Goal: Transaction & Acquisition: Purchase product/service

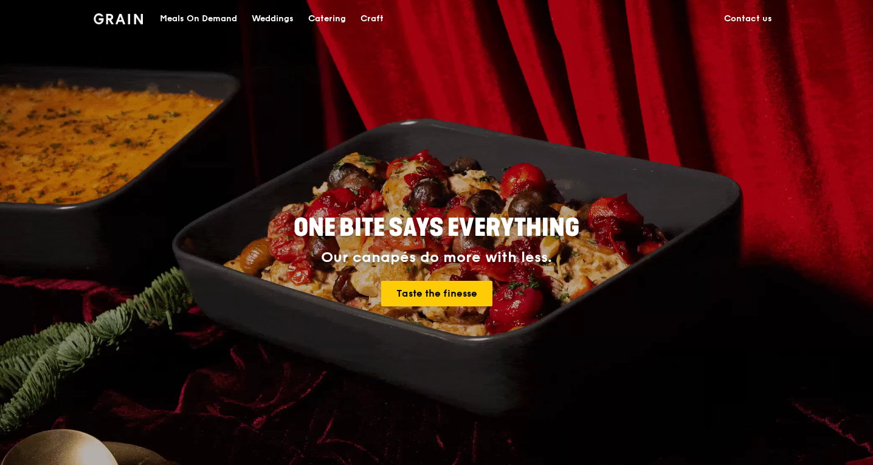
click at [221, 22] on div "Meals On Demand" at bounding box center [198, 19] width 77 height 36
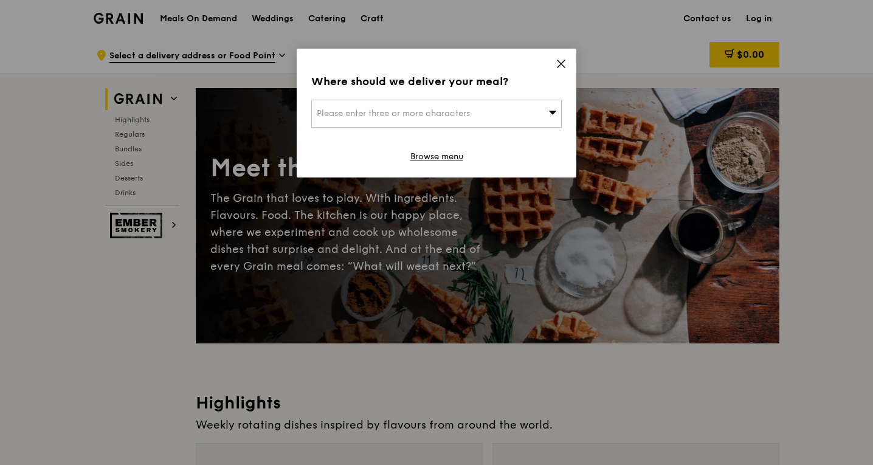
click at [559, 60] on icon at bounding box center [561, 63] width 11 height 11
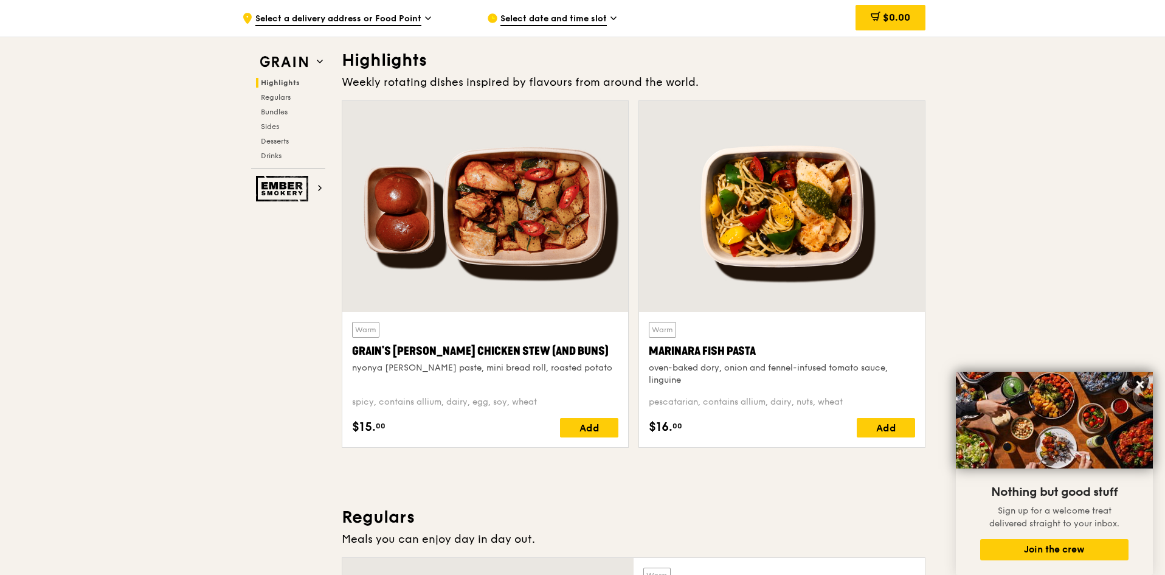
scroll to position [243, 0]
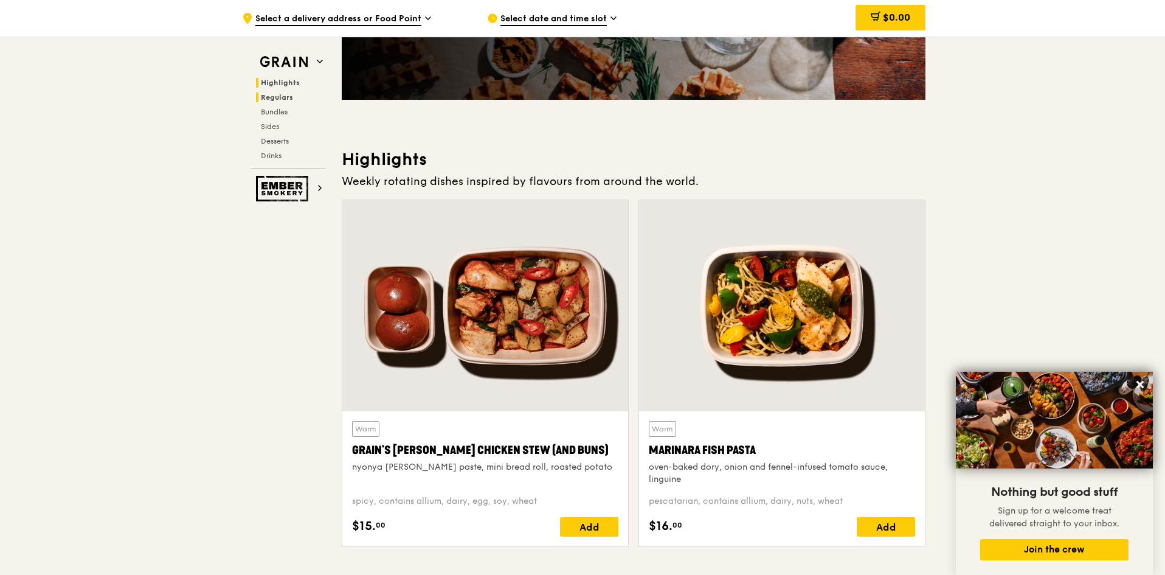
click at [276, 98] on span "Regulars" at bounding box center [277, 97] width 32 height 9
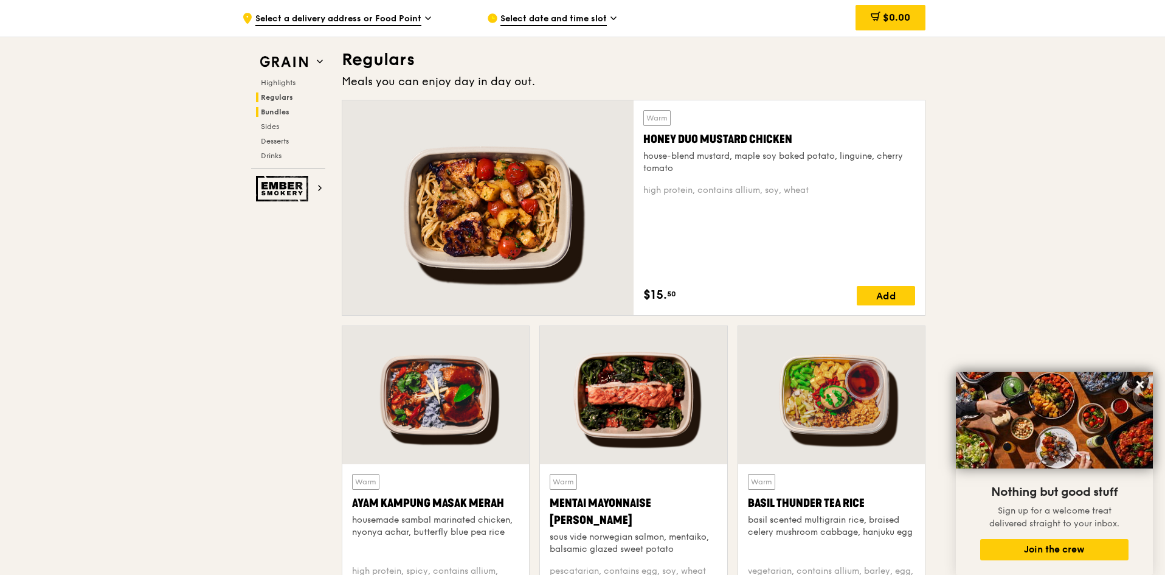
click at [277, 108] on span "Bundles" at bounding box center [275, 112] width 29 height 9
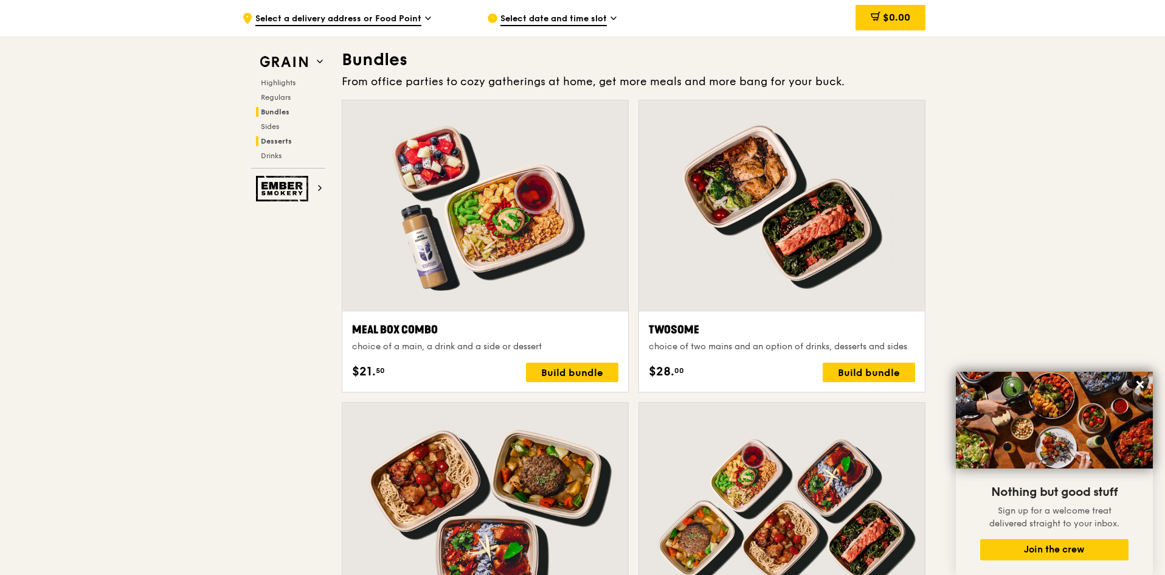
click at [272, 137] on span "Desserts" at bounding box center [276, 141] width 31 height 9
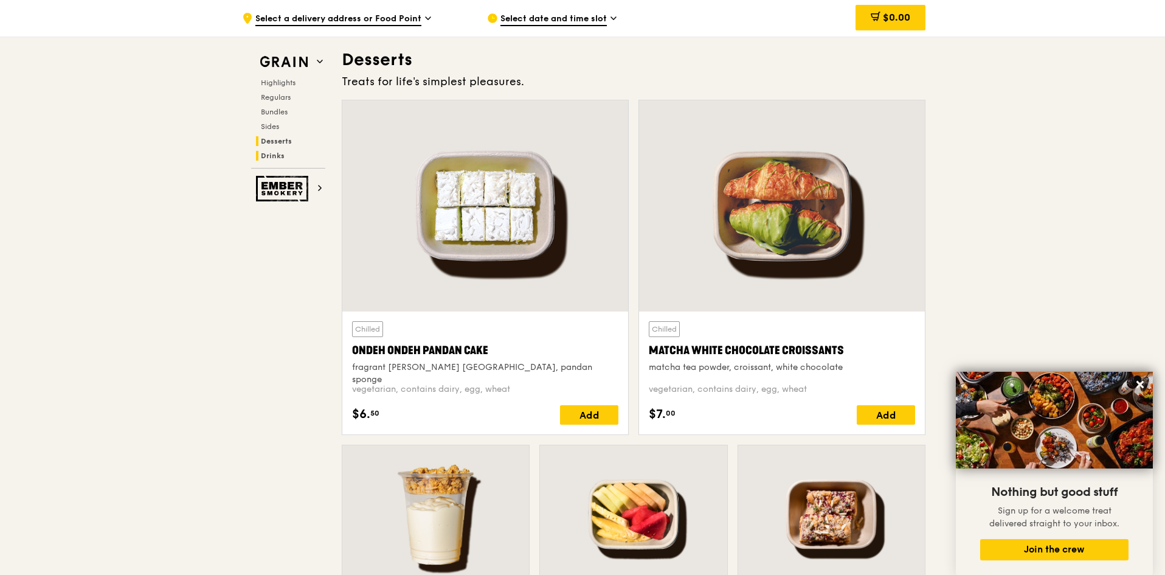
click at [273, 151] on span "Drinks" at bounding box center [273, 155] width 24 height 9
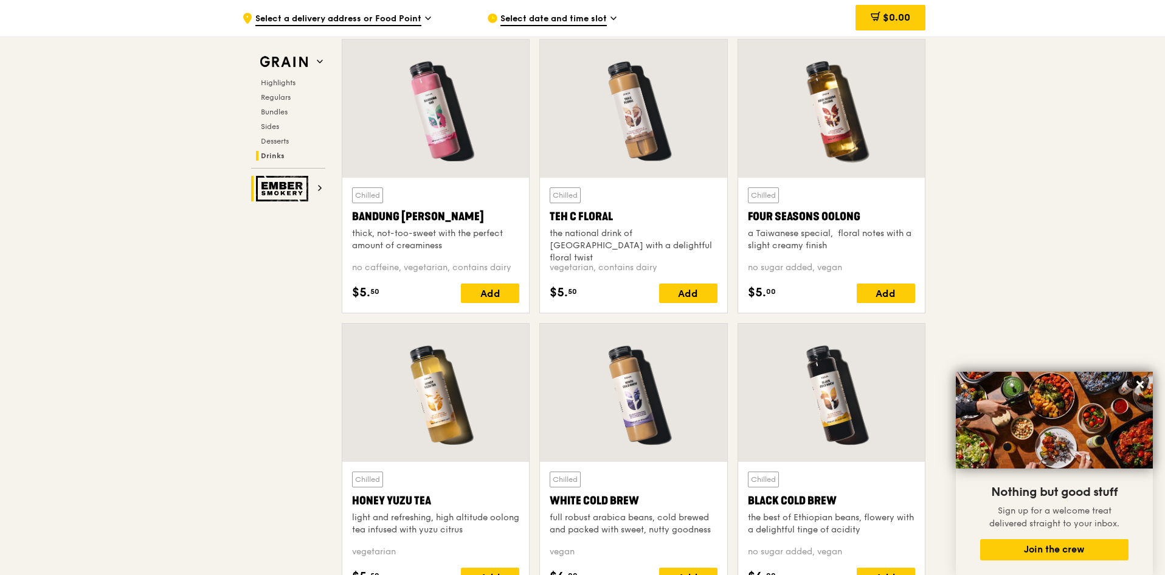
click at [312, 191] on h2 "Ember Smokery" at bounding box center [288, 189] width 74 height 26
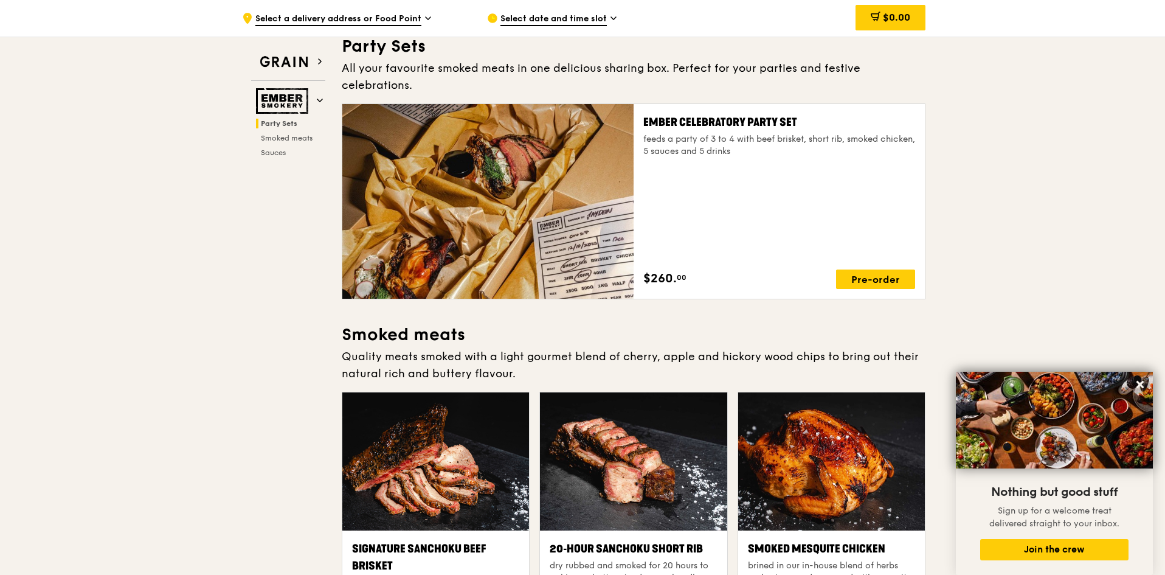
scroll to position [39, 0]
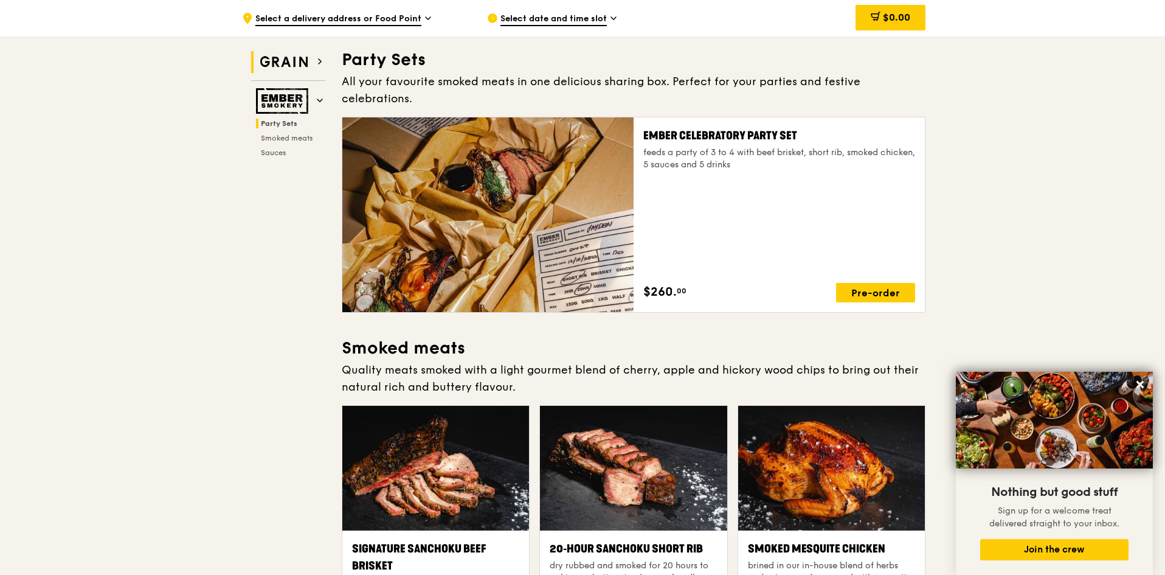
click at [292, 61] on img at bounding box center [284, 62] width 56 height 22
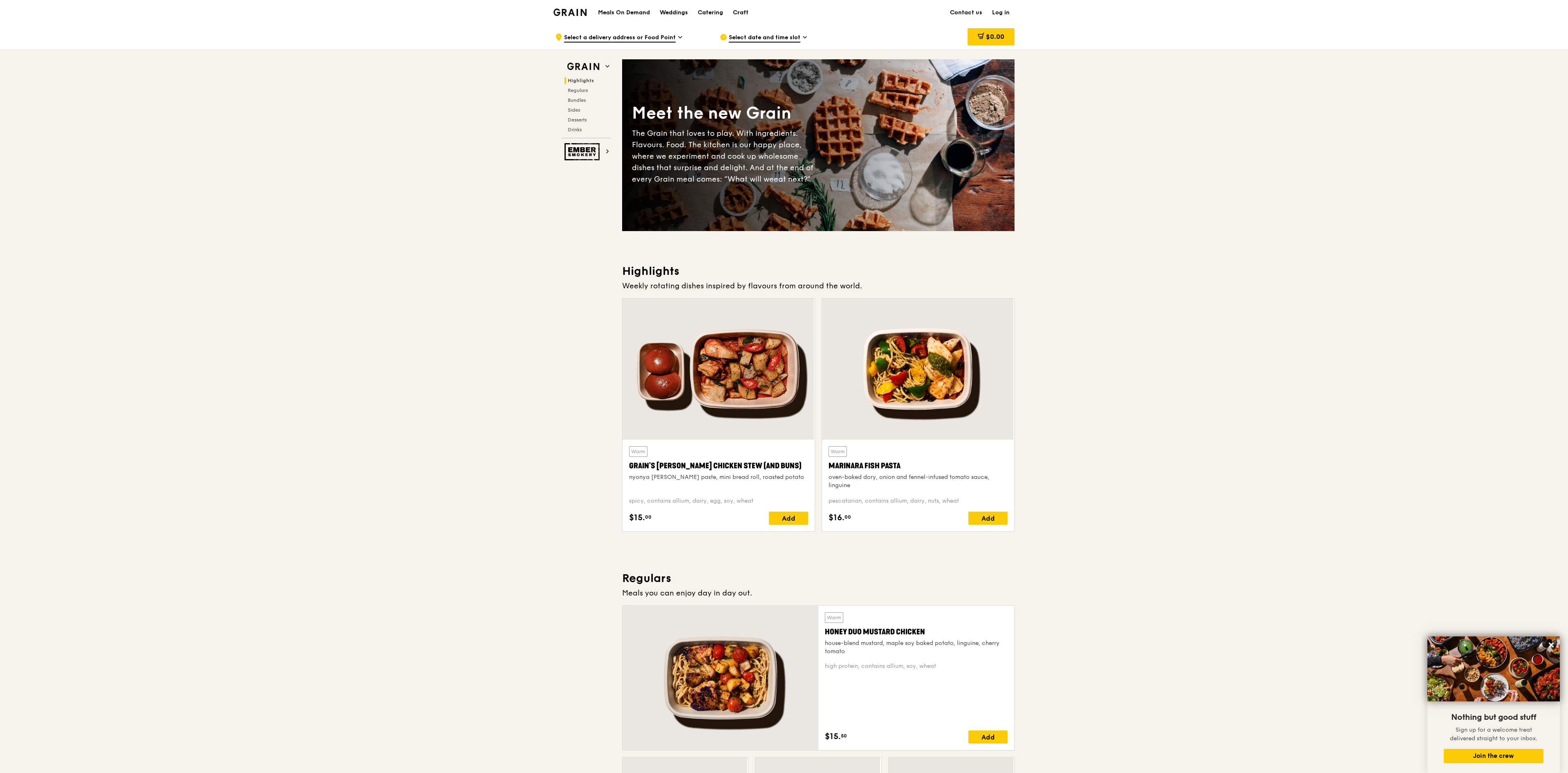
click at [567, 85] on div "Highlights Regulars Bundles Sides Desserts Drinks" at bounding box center [586, 105] width 50 height 56
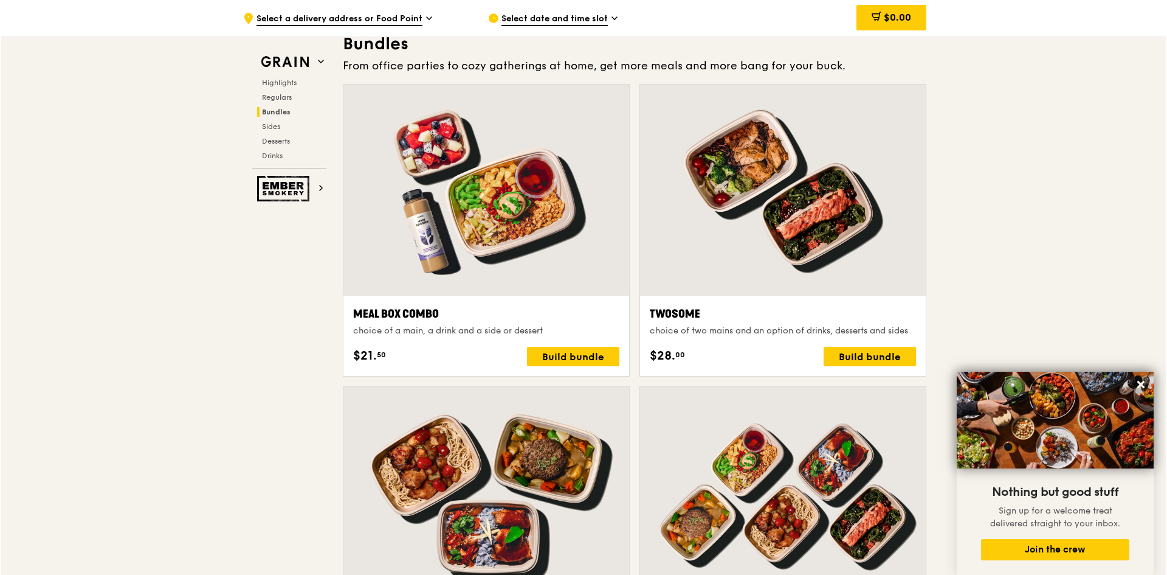
scroll to position [1763, 0]
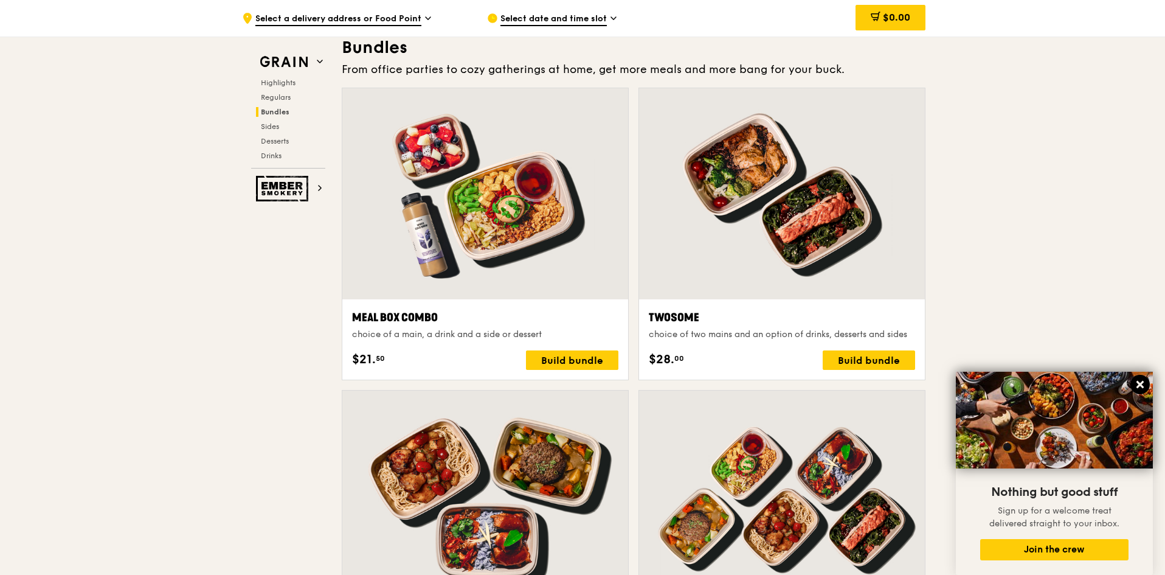
click at [872, 386] on icon at bounding box center [1139, 384] width 7 height 7
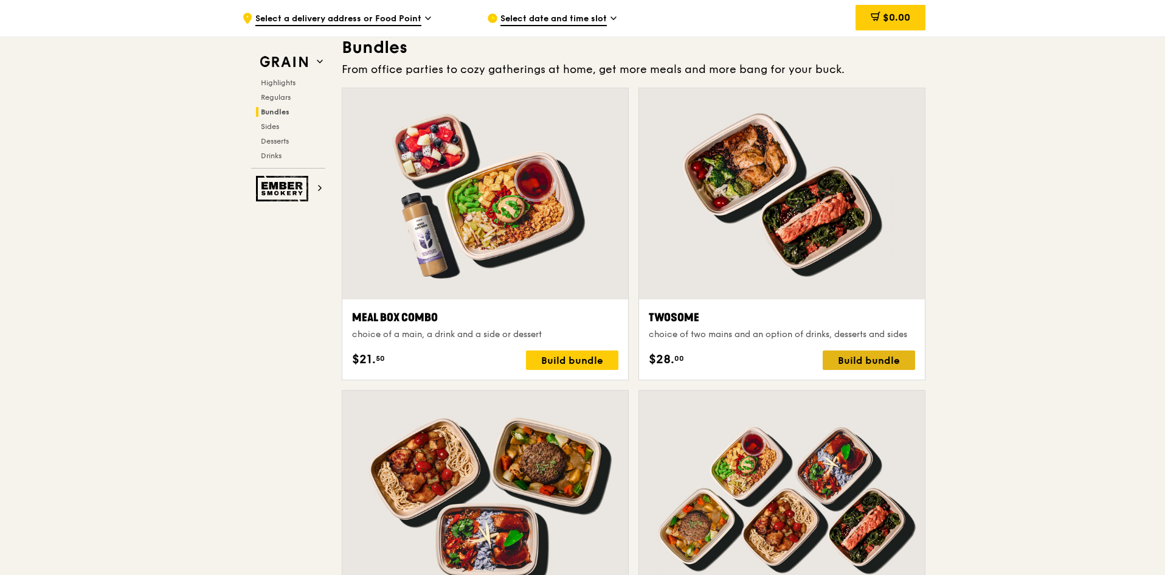
click at [862, 358] on div "Build bundle" at bounding box center [869, 359] width 92 height 19
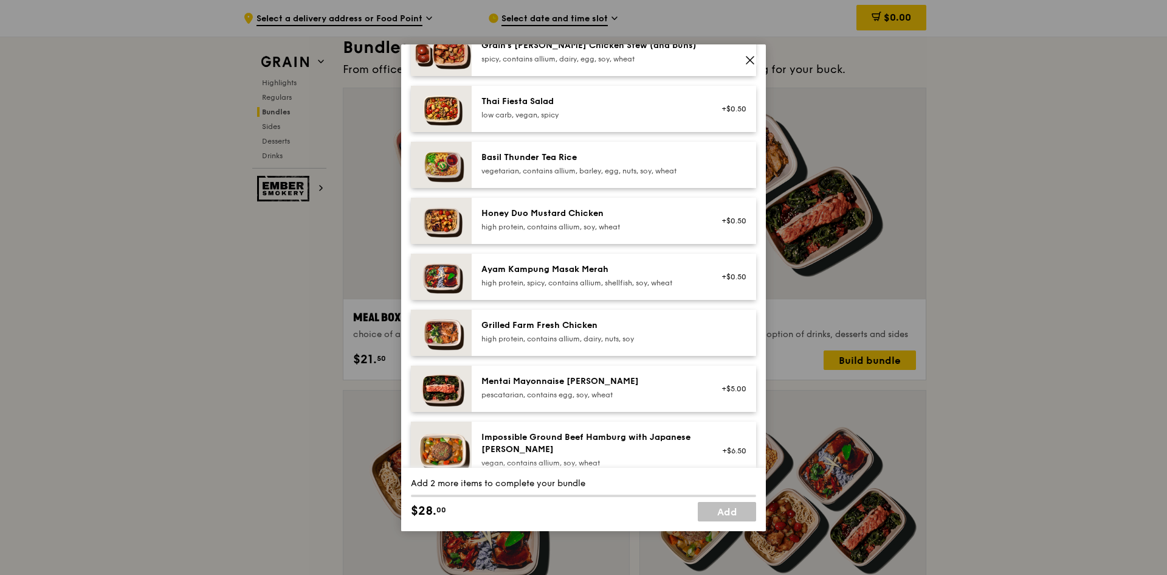
scroll to position [182, 0]
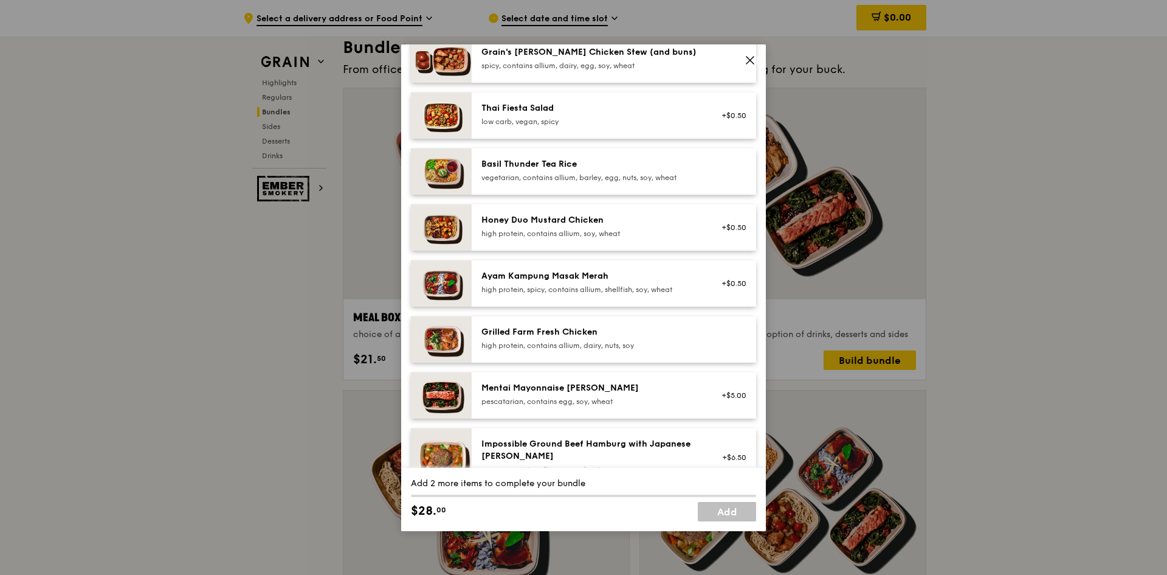
click at [689, 358] on div "Grilled Farm Fresh Chicken high protein, contains allium, dairy, nuts, soy" at bounding box center [614, 339] width 285 height 46
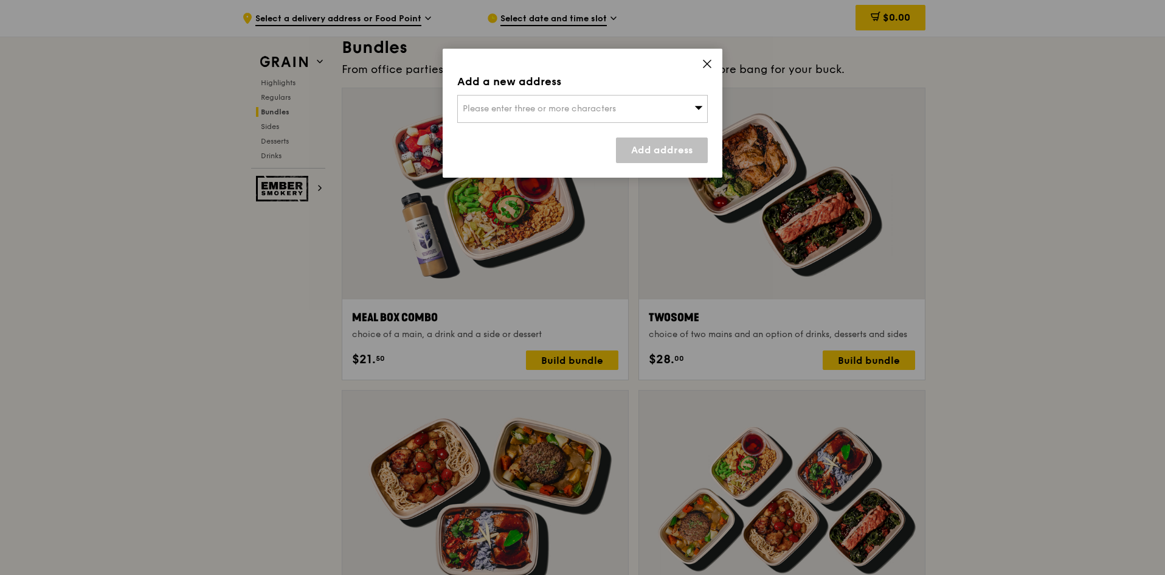
click at [688, 117] on div "Please enter three or more characters" at bounding box center [582, 109] width 250 height 28
click at [682, 139] on li "Please enter 3 or more characters" at bounding box center [582, 133] width 249 height 22
click at [710, 62] on icon at bounding box center [707, 63] width 11 height 11
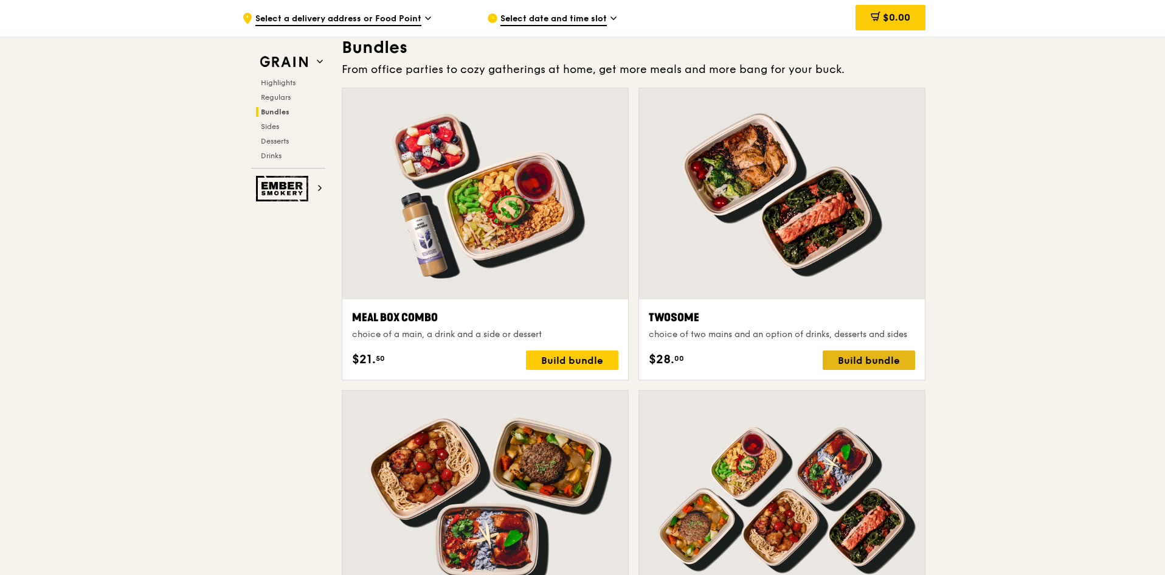
click at [853, 361] on div "Build bundle" at bounding box center [869, 359] width 92 height 19
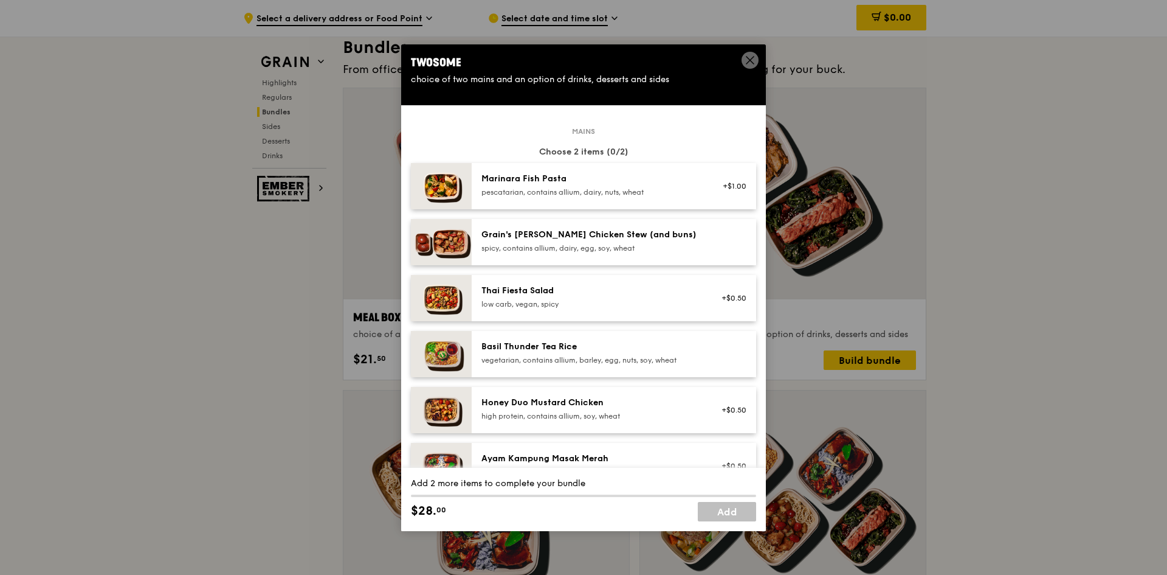
click at [616, 299] on div "low carb, vegan, spicy" at bounding box center [591, 304] width 218 height 10
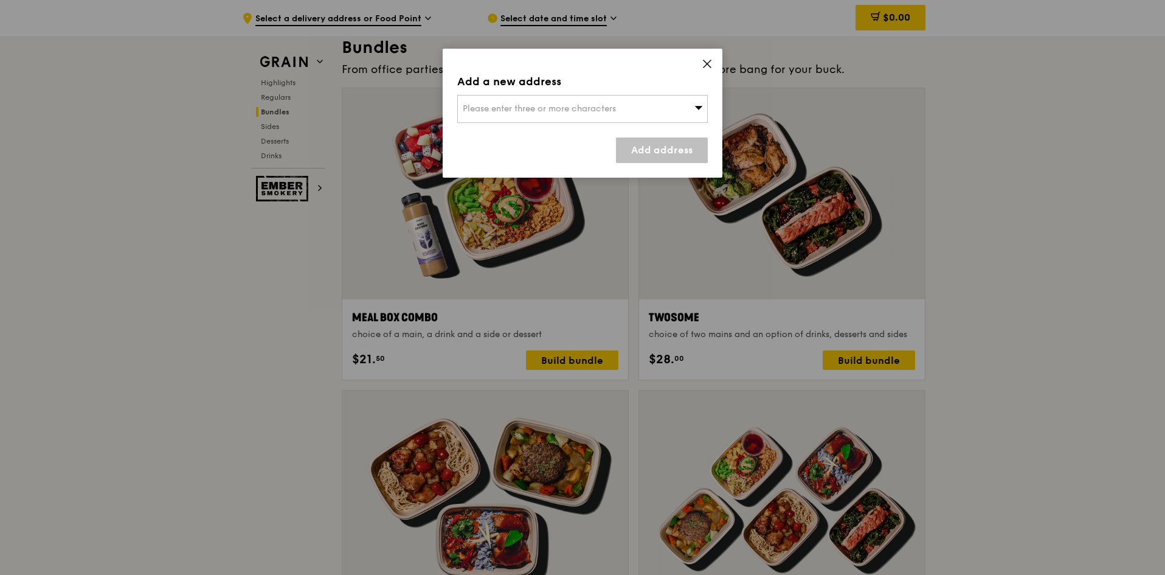
click at [669, 114] on div "Please enter three or more characters" at bounding box center [582, 109] width 250 height 28
click at [714, 63] on div "Add a new address Please enter three or more characters Please enter 3 or more …" at bounding box center [583, 113] width 280 height 129
click at [705, 63] on icon at bounding box center [707, 63] width 11 height 11
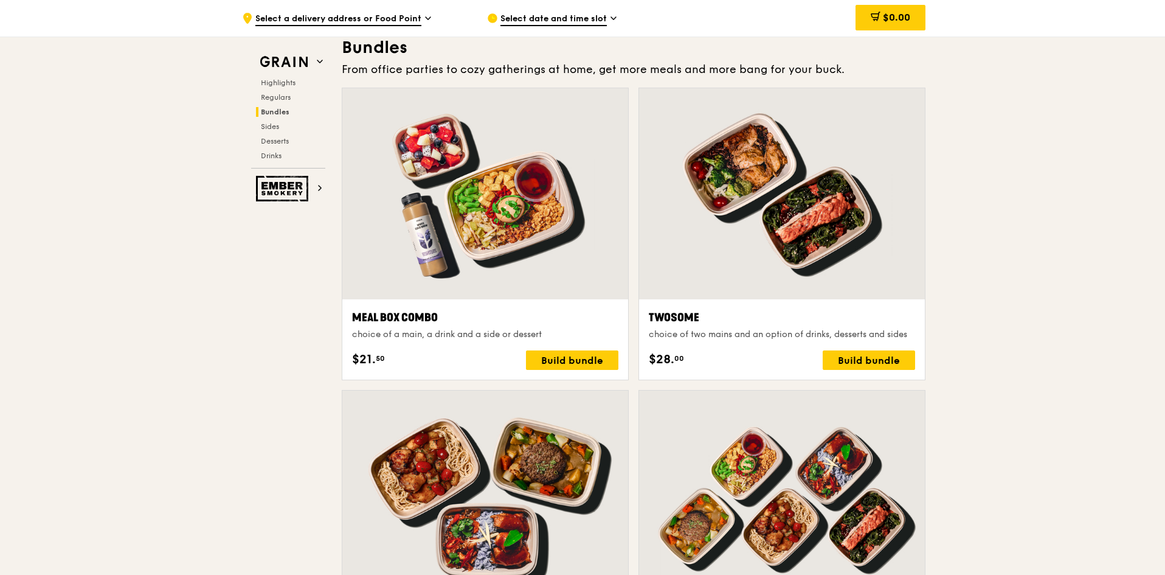
click at [772, 310] on div "Twosome" at bounding box center [782, 317] width 266 height 17
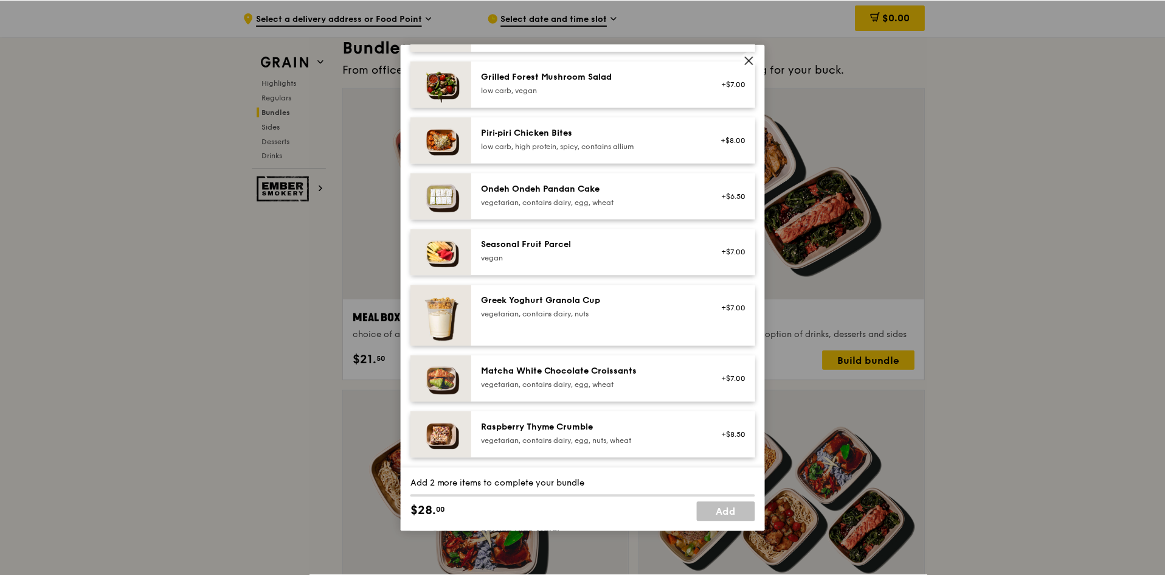
scroll to position [1094, 0]
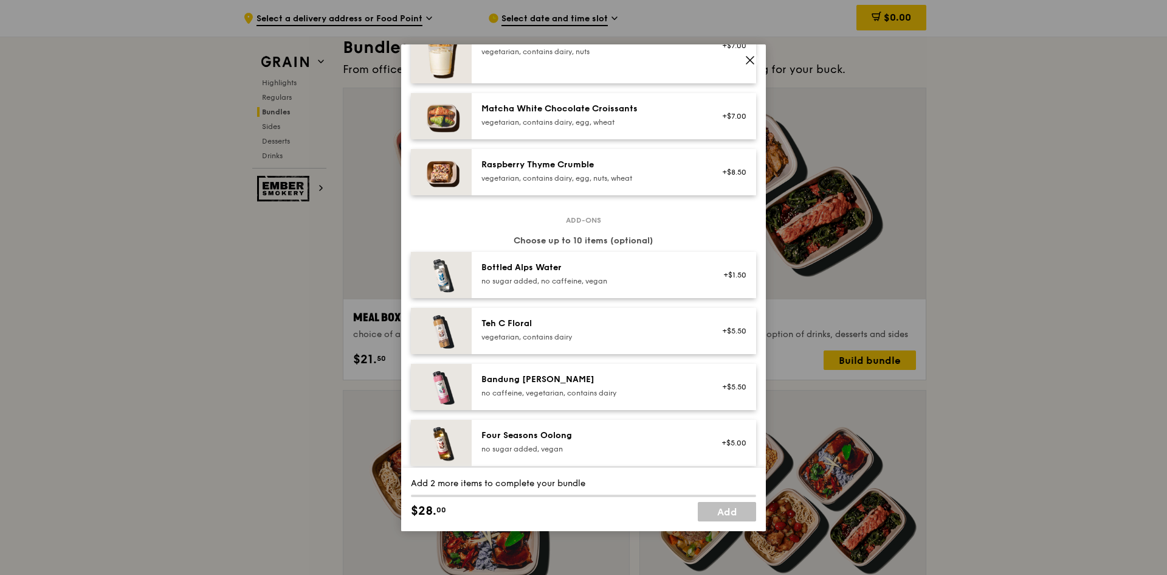
click at [745, 58] on icon at bounding box center [750, 60] width 11 height 11
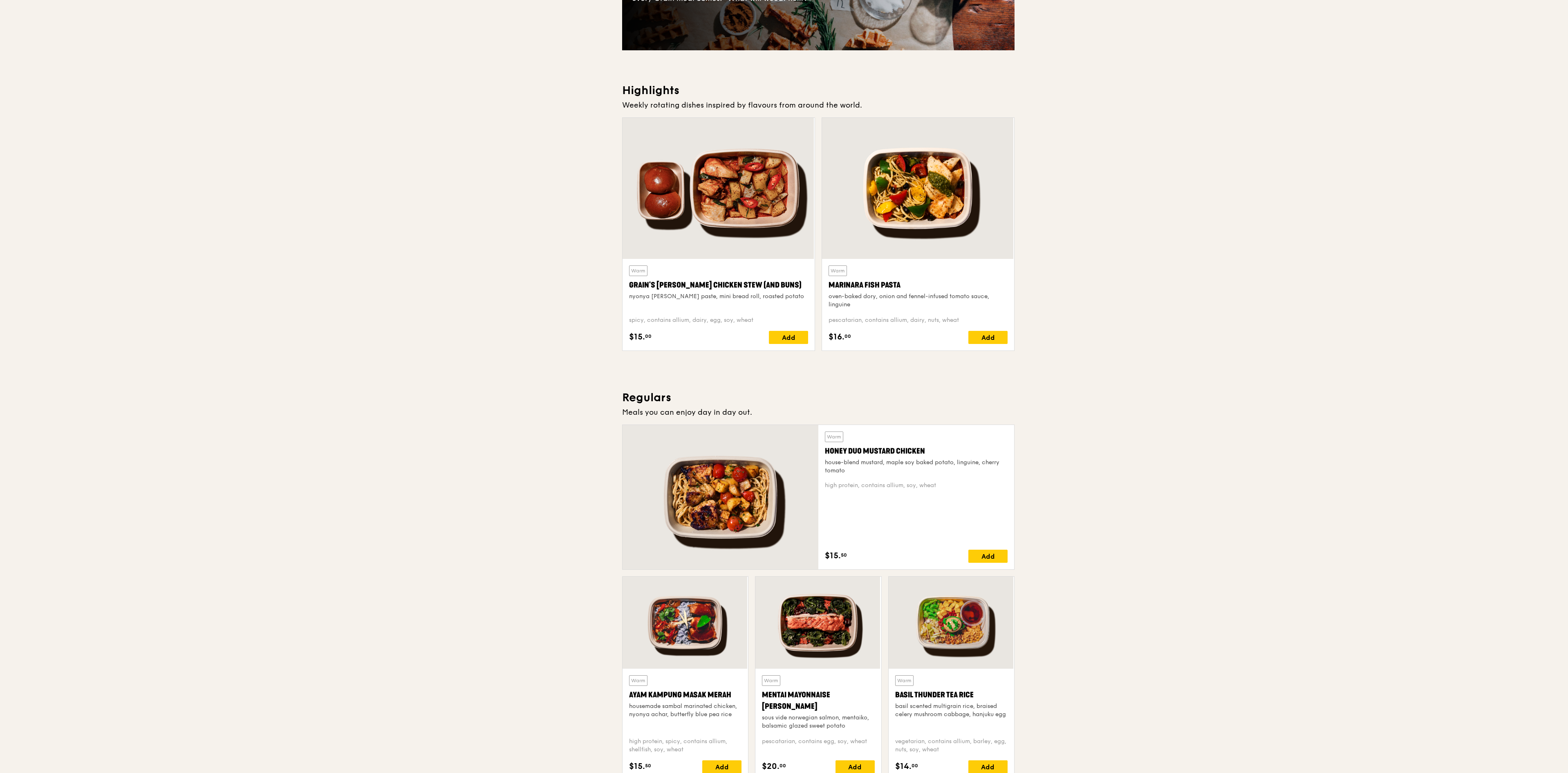
scroll to position [0, 0]
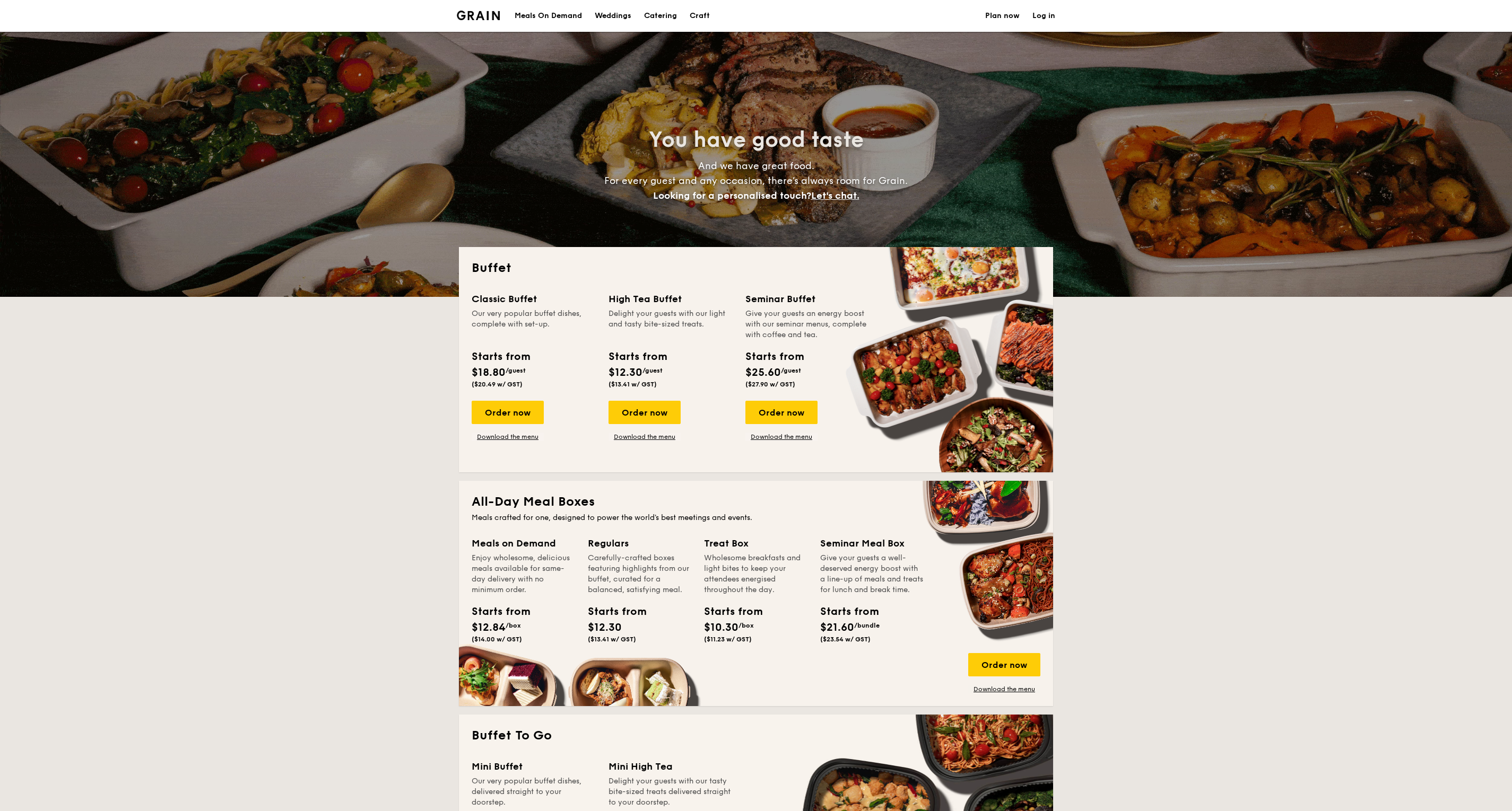
select select
